Goal: Information Seeking & Learning: Check status

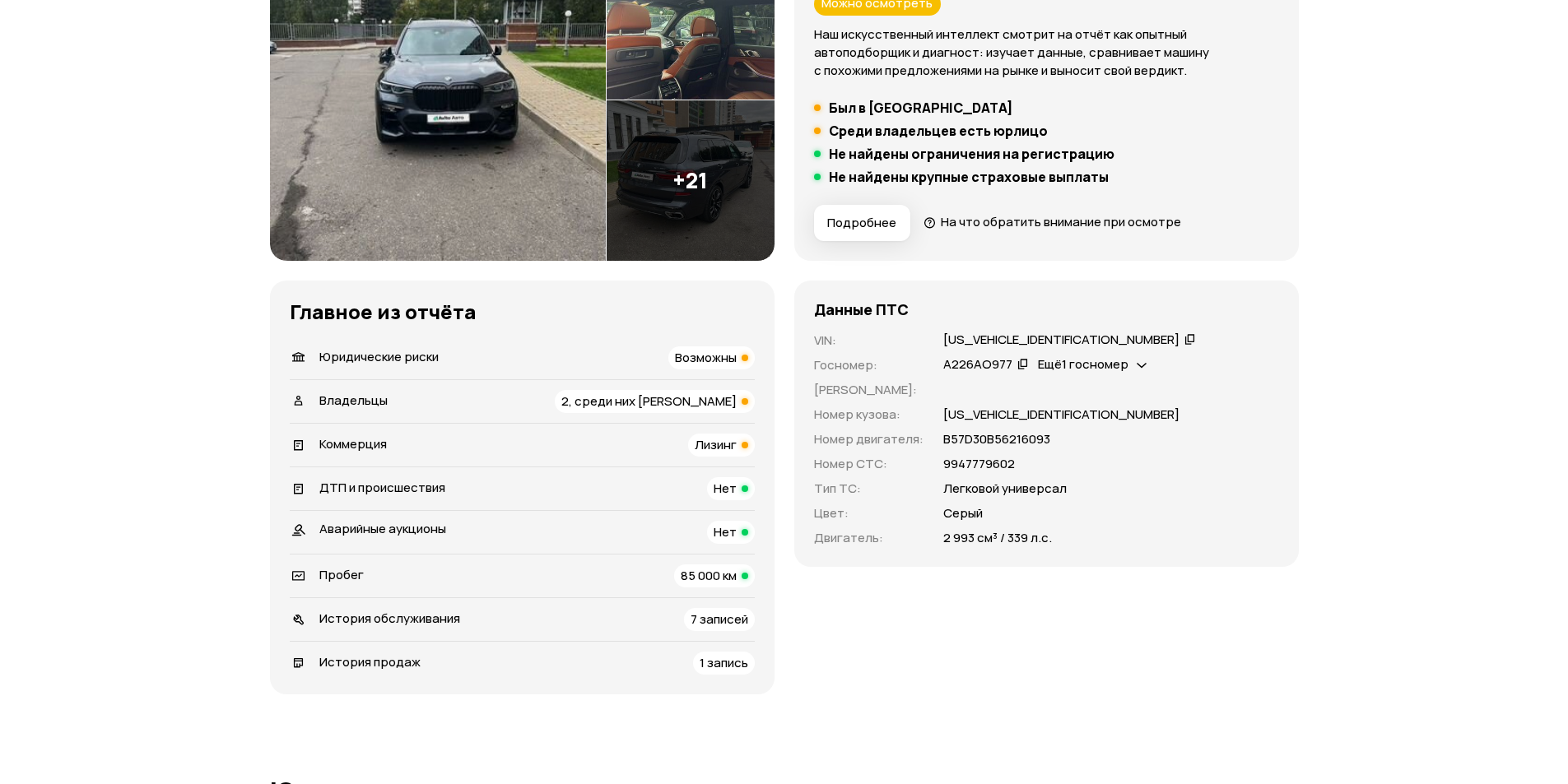
scroll to position [329, 0]
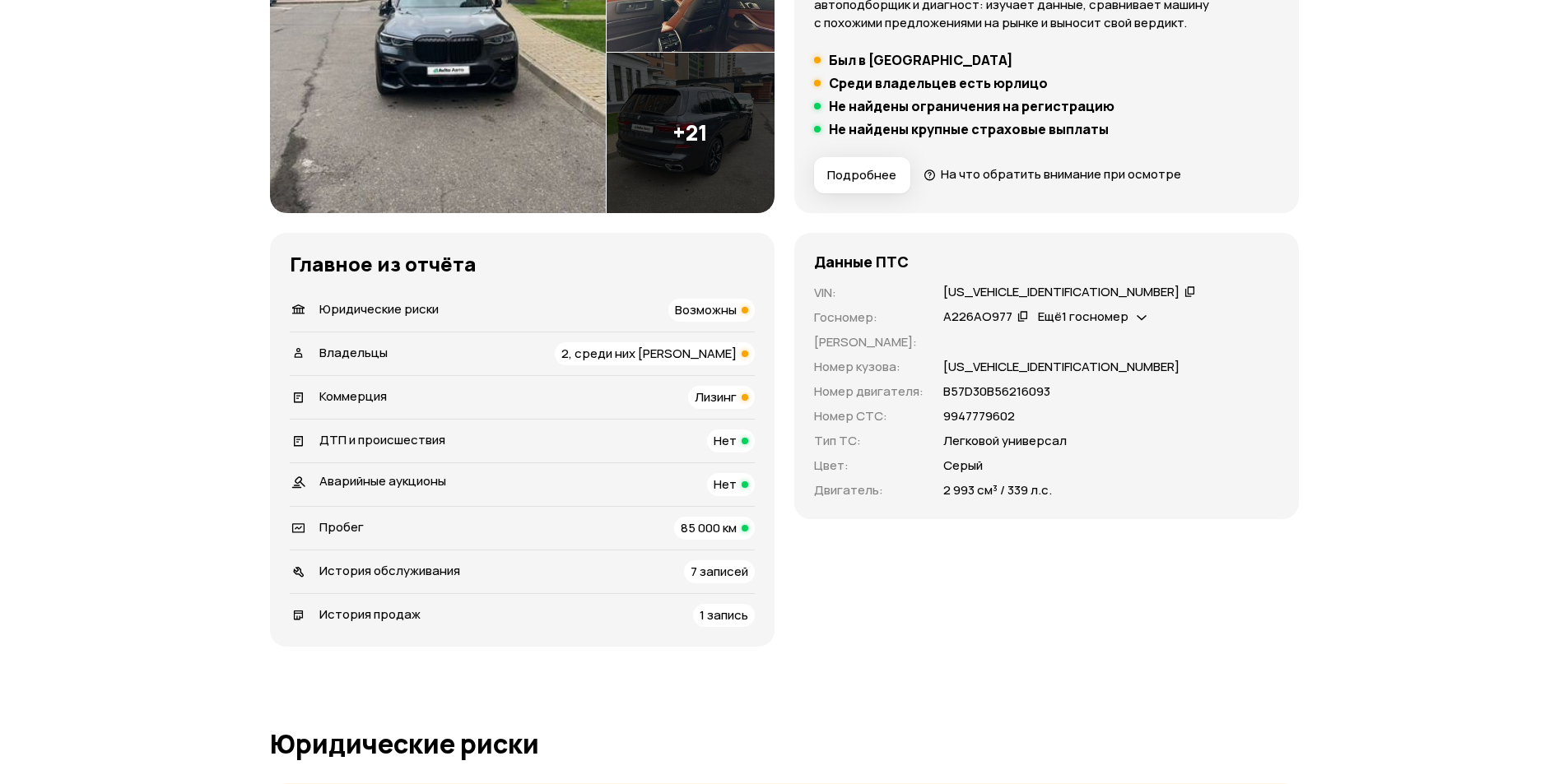
click at [714, 306] on span "Возможны" at bounding box center [705, 310] width 62 height 17
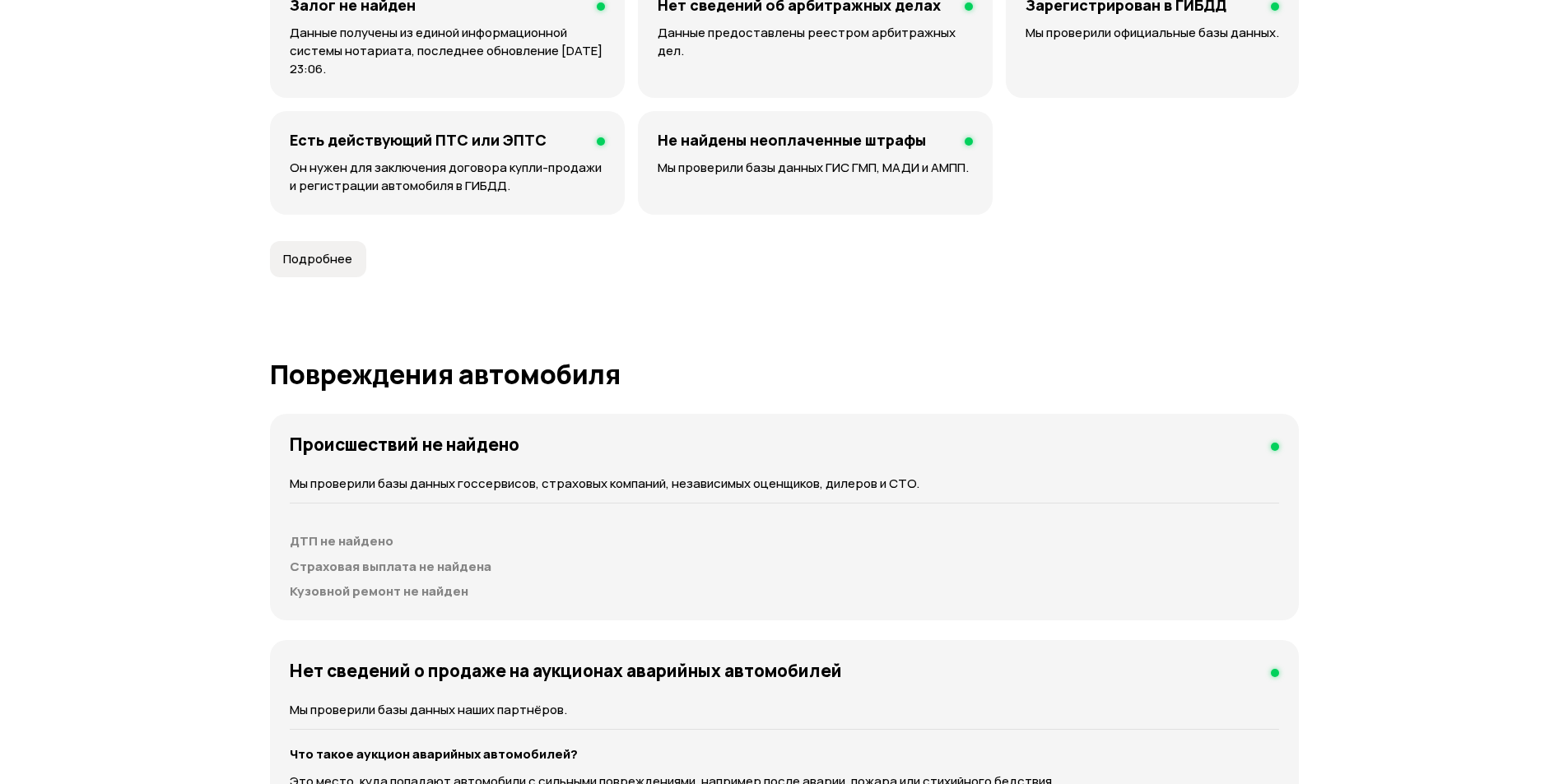
scroll to position [1387, 0]
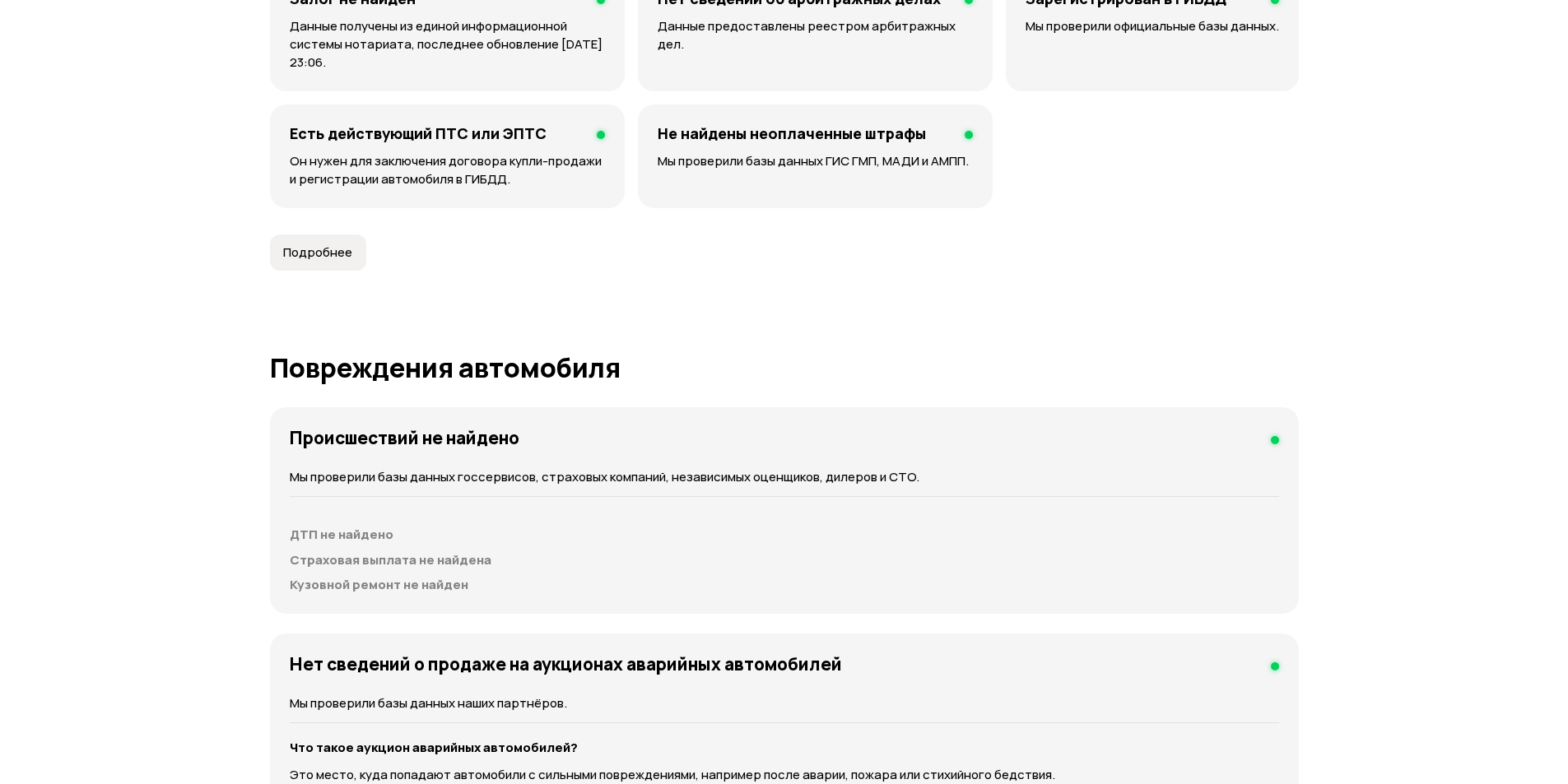
click at [342, 251] on span "Подробнее" at bounding box center [317, 252] width 69 height 16
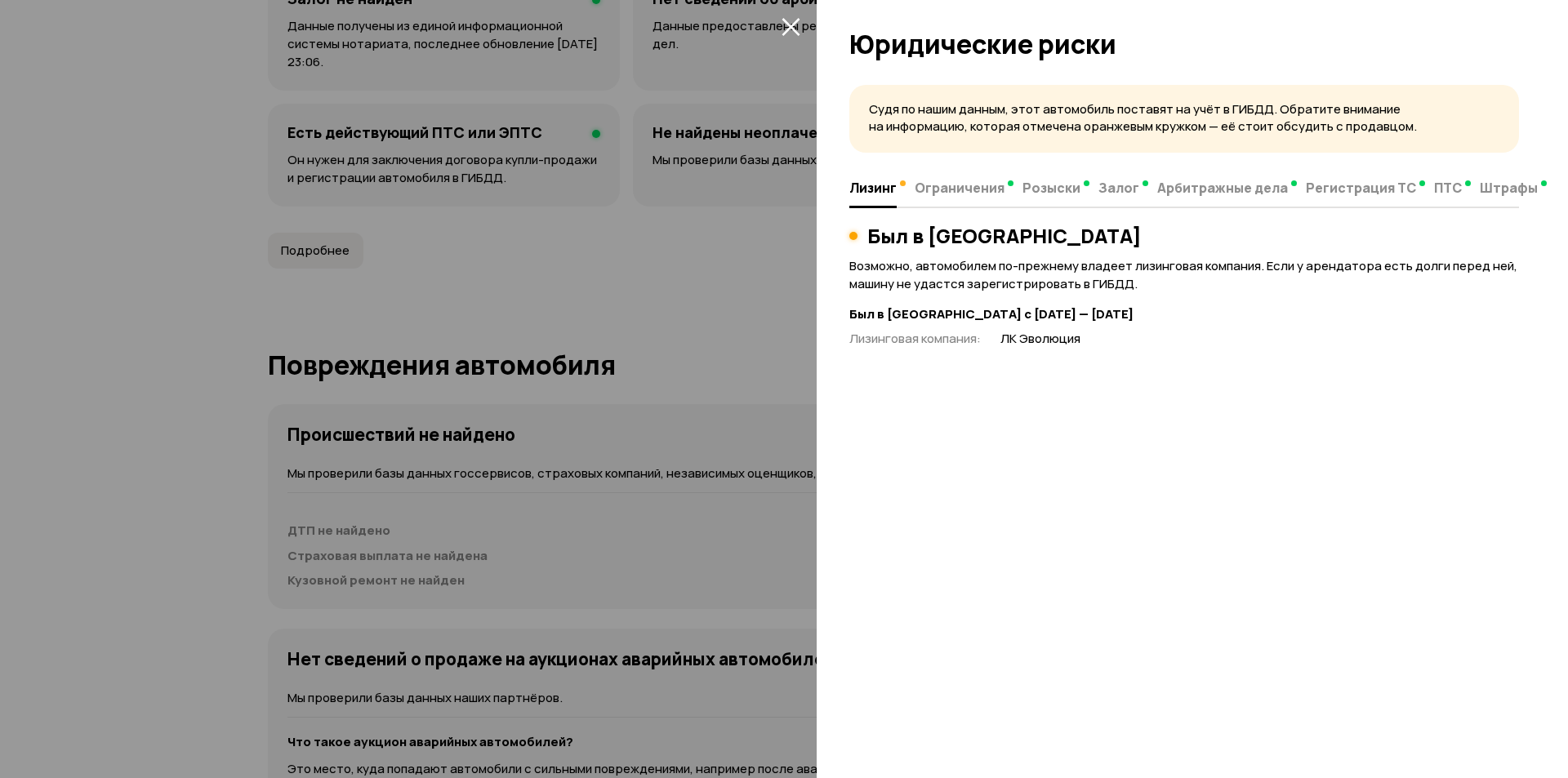
click at [572, 243] on div at bounding box center [784, 389] width 1568 height 778
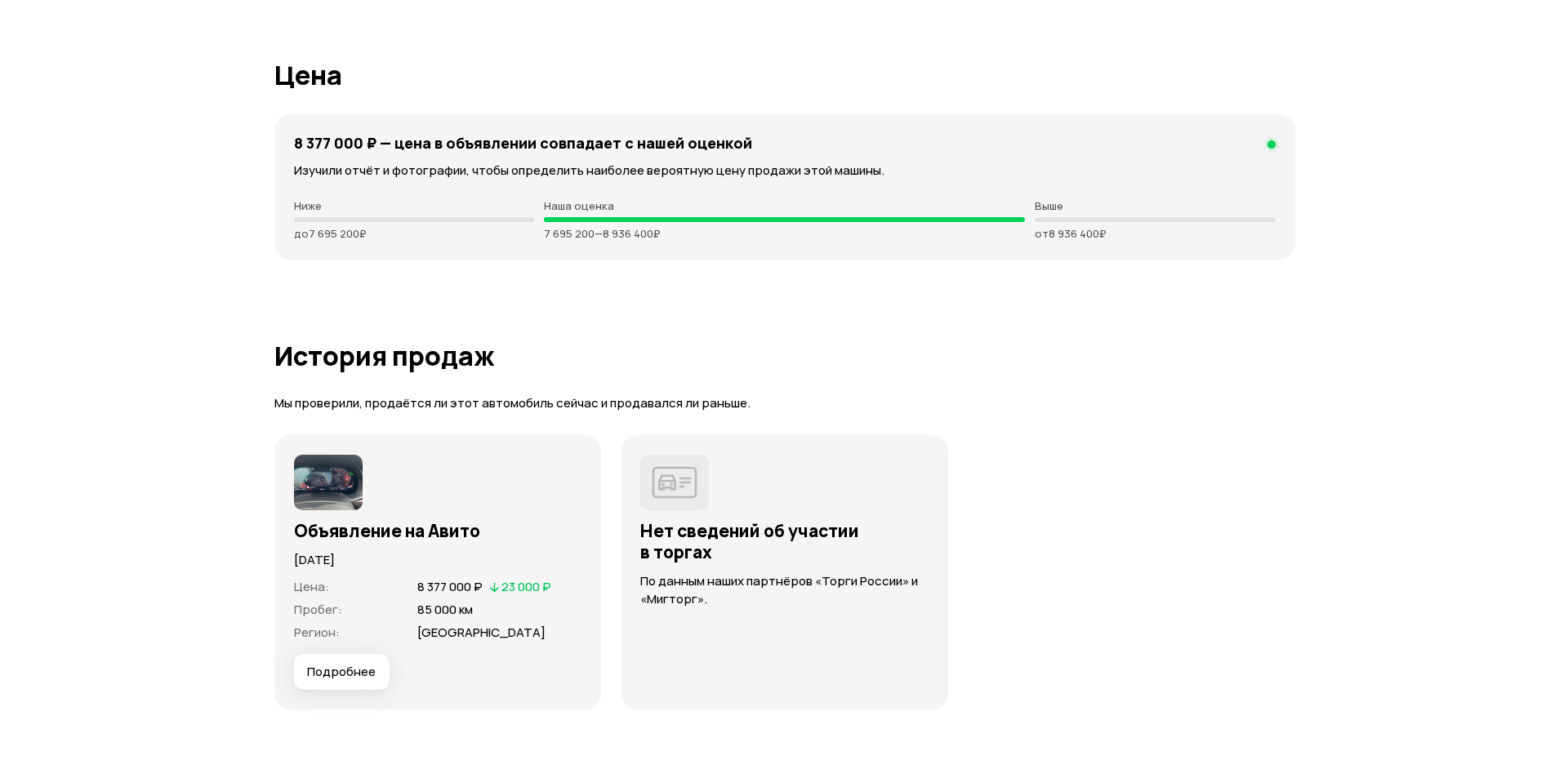
scroll to position [4479, 0]
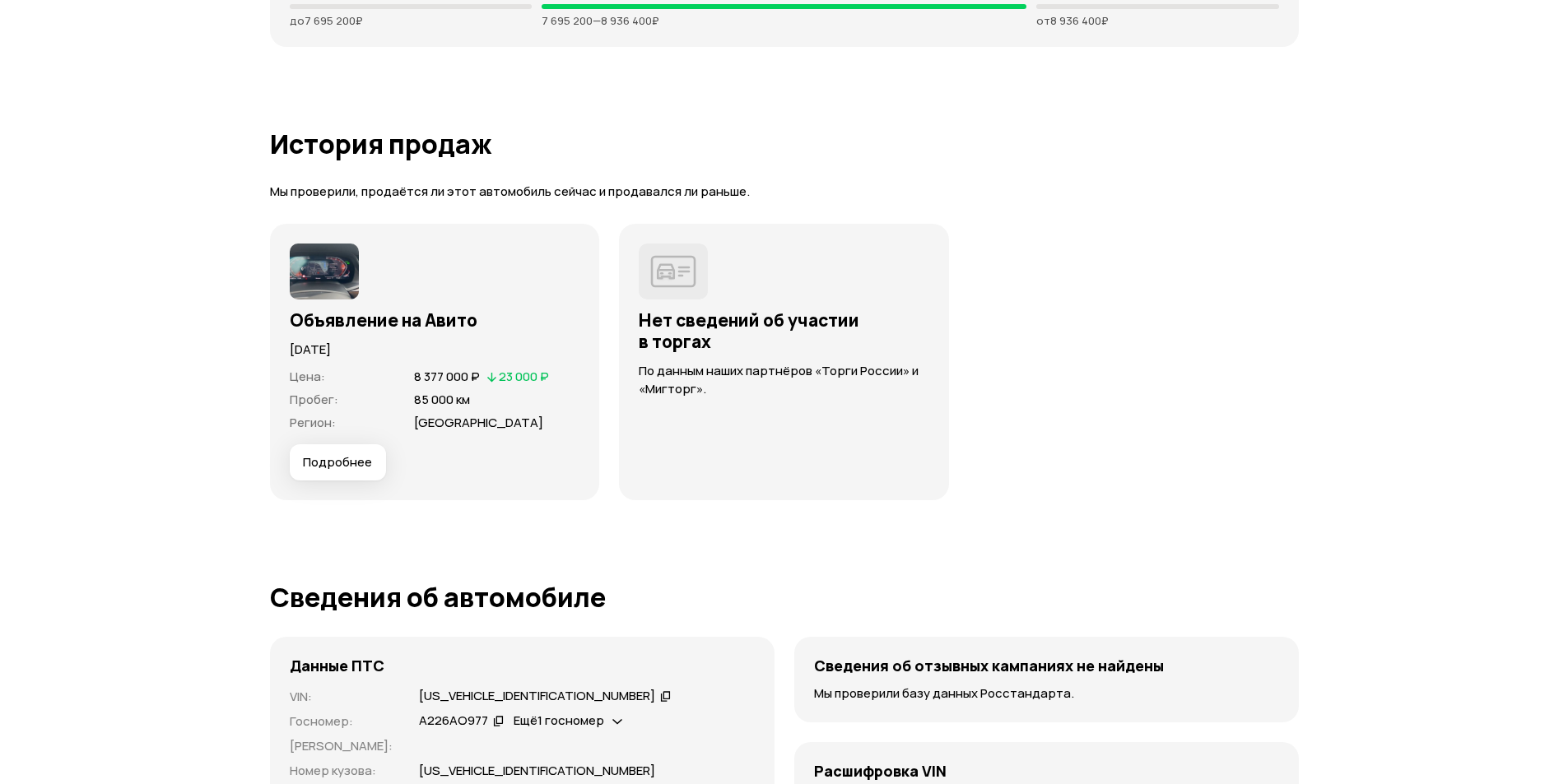
click at [350, 459] on span "Подробнее" at bounding box center [337, 462] width 69 height 16
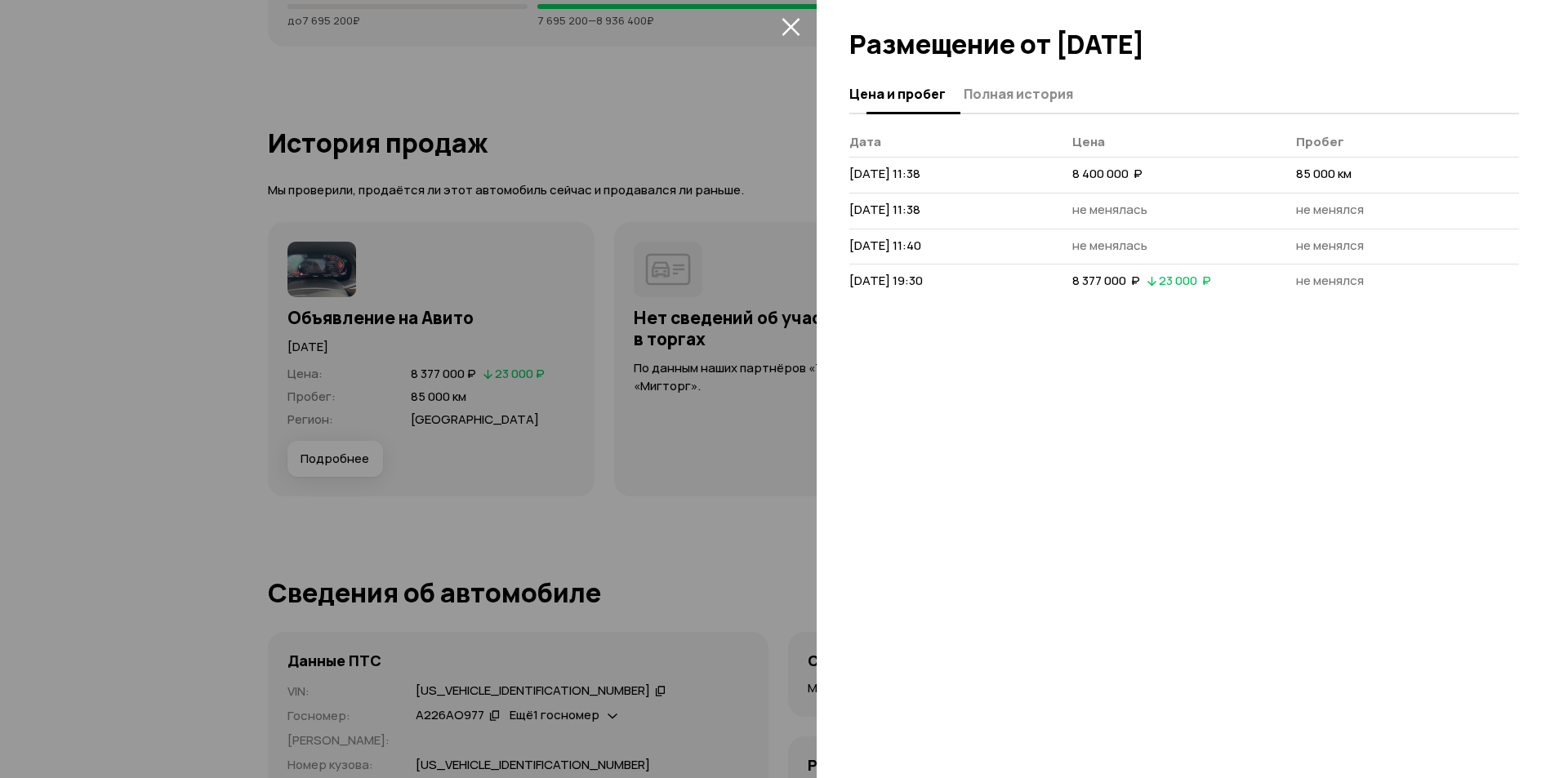
click at [1023, 93] on span "Полная история" at bounding box center [1018, 94] width 110 height 16
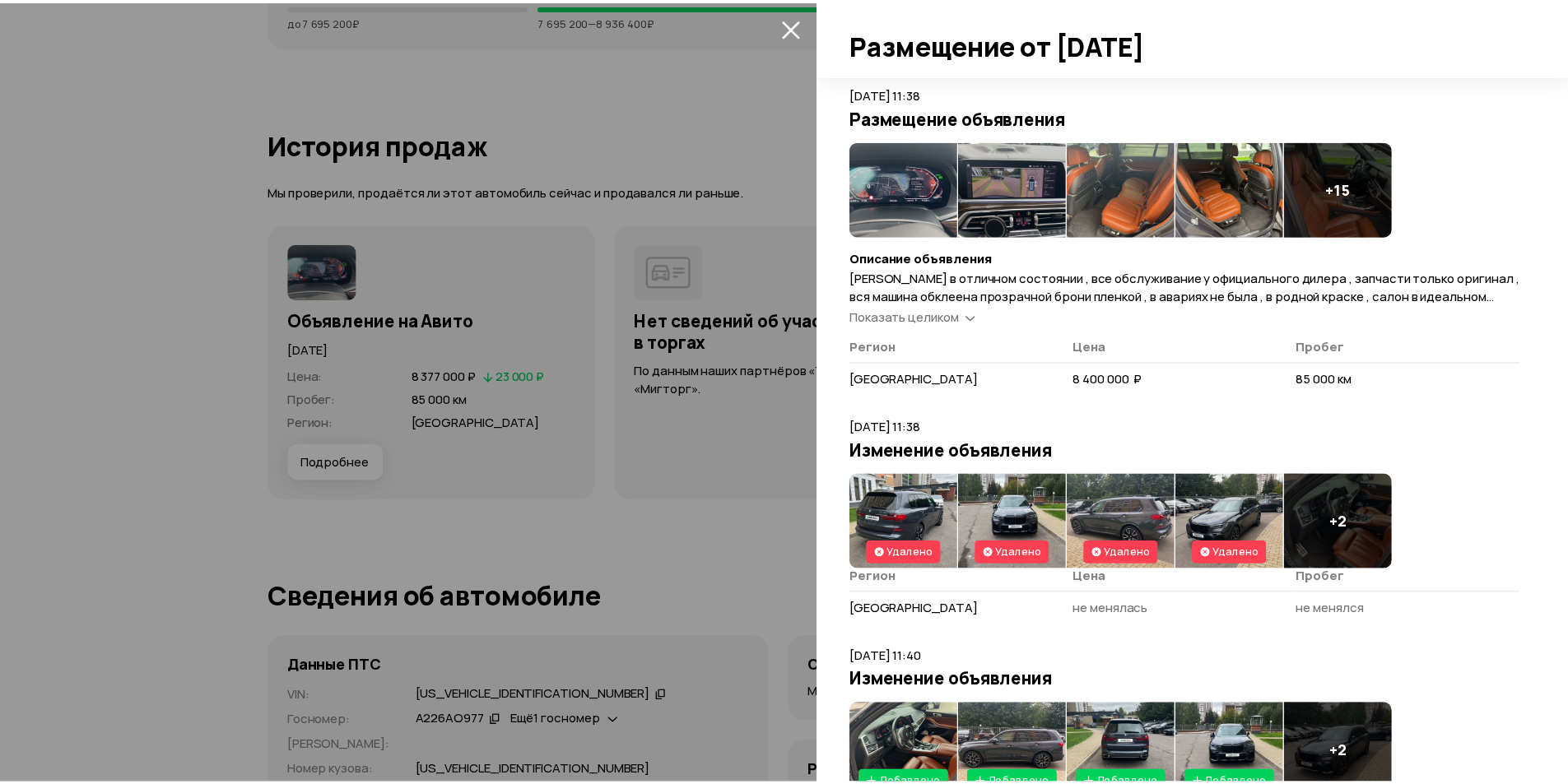
scroll to position [0, 0]
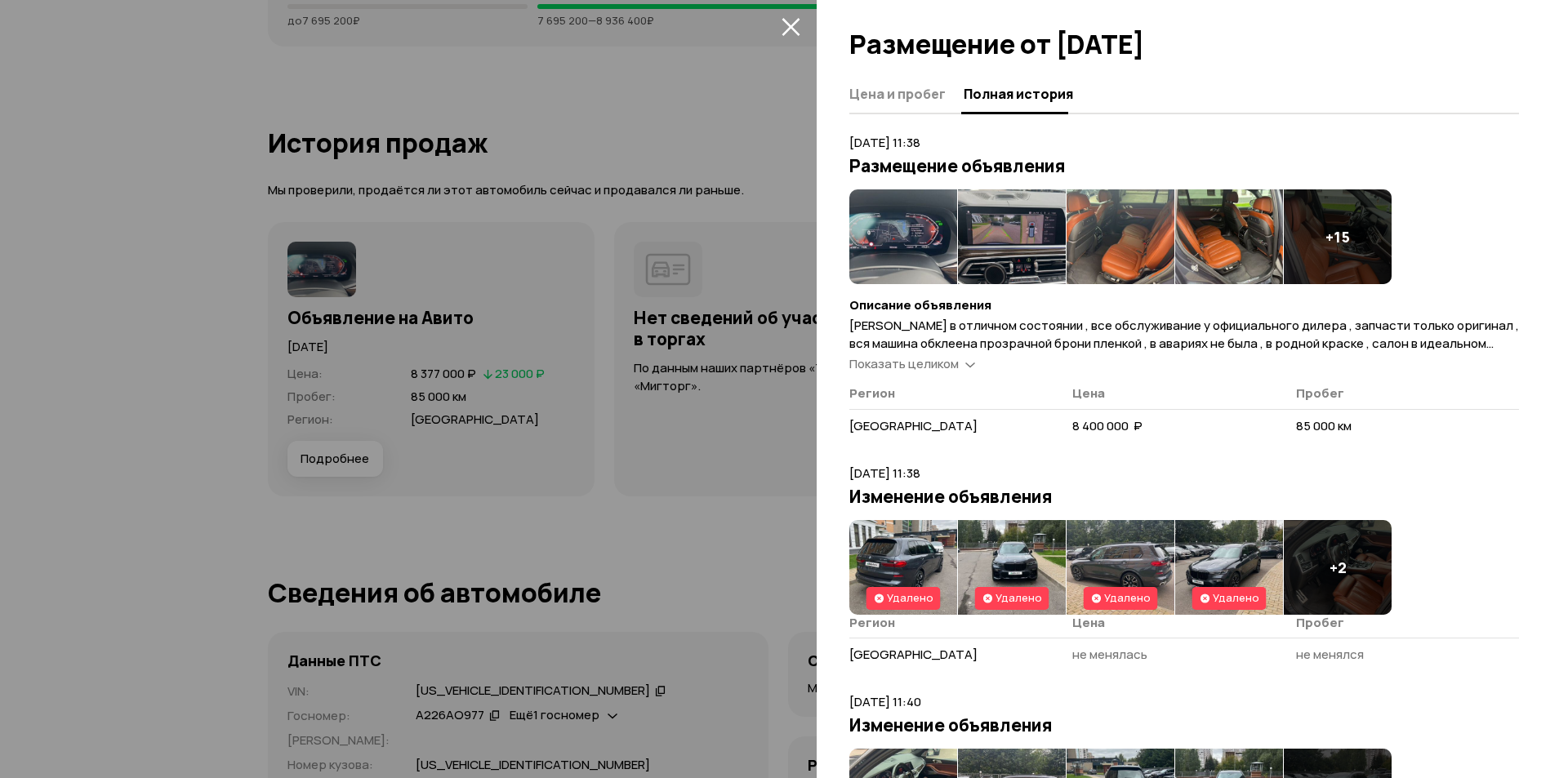
drag, startPoint x: 277, startPoint y: 107, endPoint x: 284, endPoint y: 99, distance: 10.6
click at [278, 105] on div at bounding box center [784, 389] width 1568 height 778
